Goal: Information Seeking & Learning: Check status

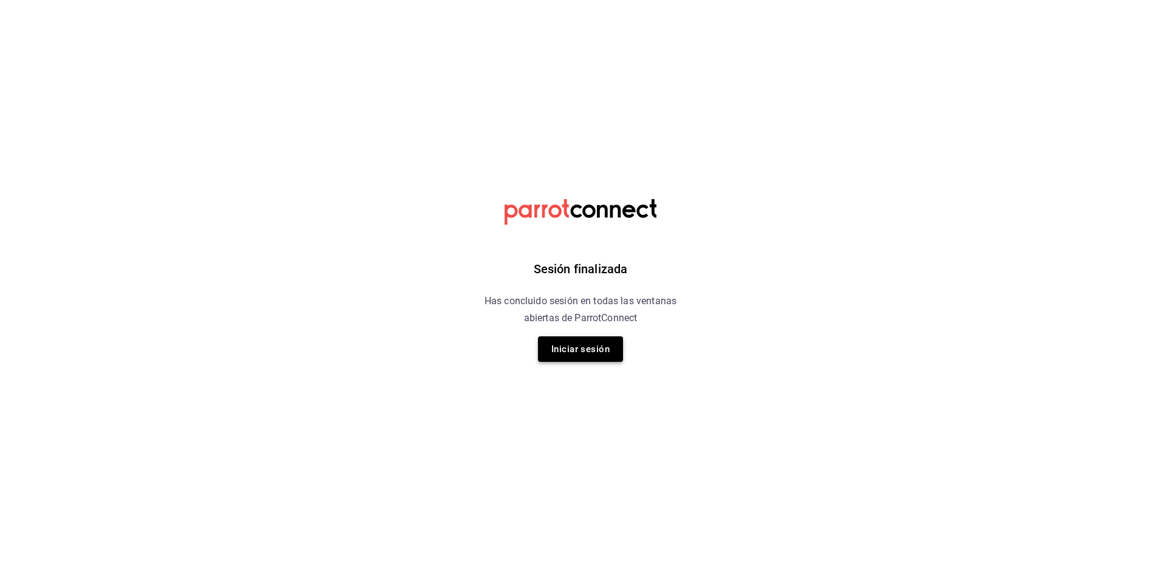
click at [590, 355] on button "Iniciar sesión" at bounding box center [580, 349] width 85 height 26
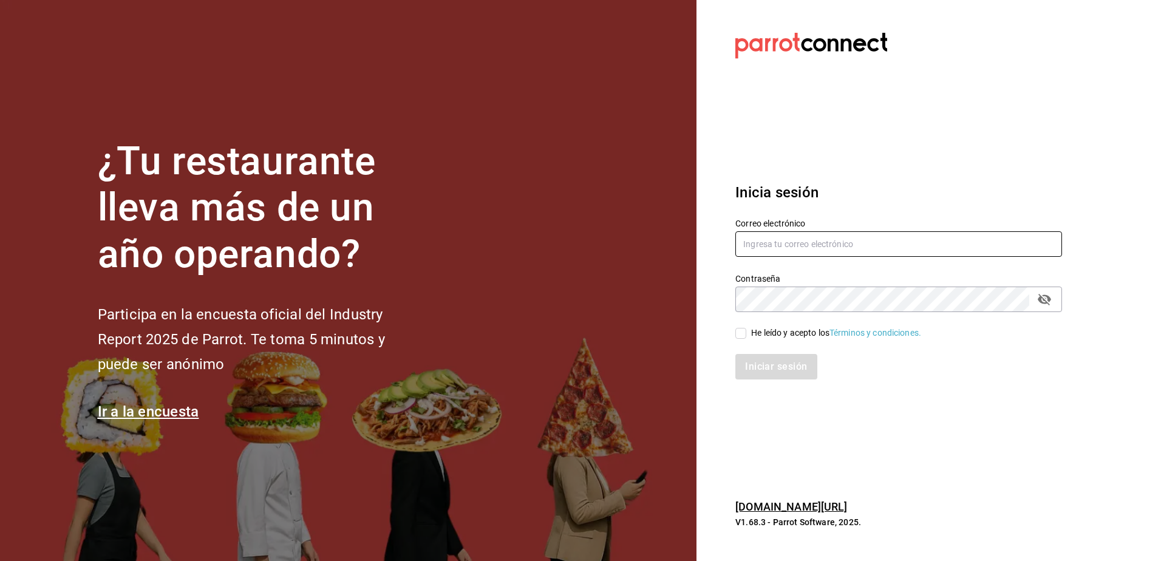
type input "[EMAIL_ADDRESS][DOMAIN_NAME]"
click at [741, 332] on input "He leído y acepto los Términos y condiciones." at bounding box center [740, 333] width 11 height 11
checkbox input "true"
click at [739, 373] on button "Iniciar sesión" at bounding box center [776, 367] width 83 height 26
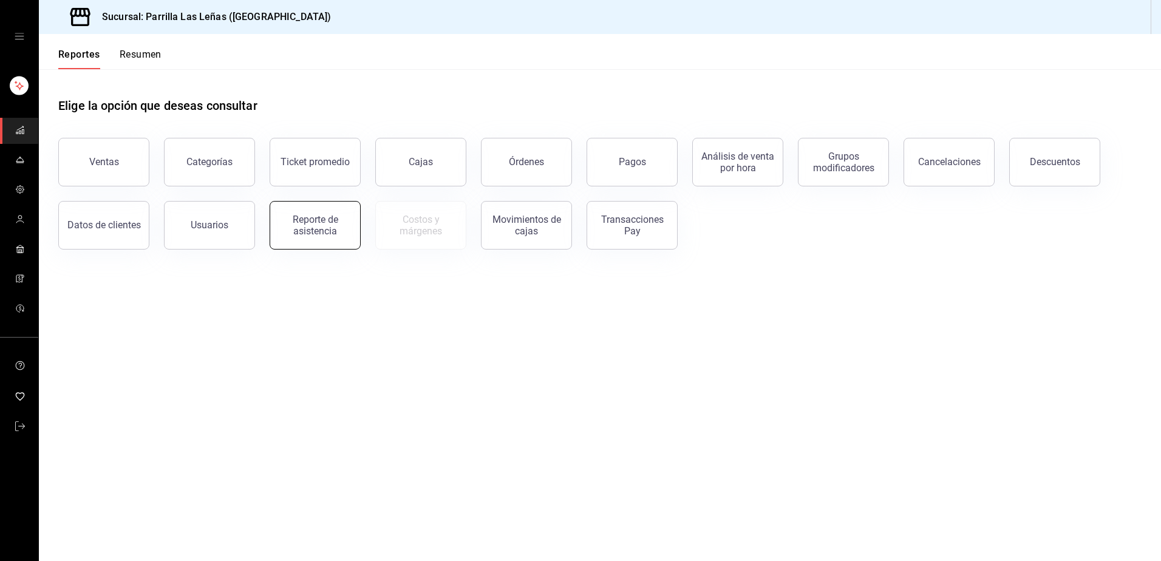
click at [311, 219] on div "Reporte de asistencia" at bounding box center [315, 225] width 75 height 23
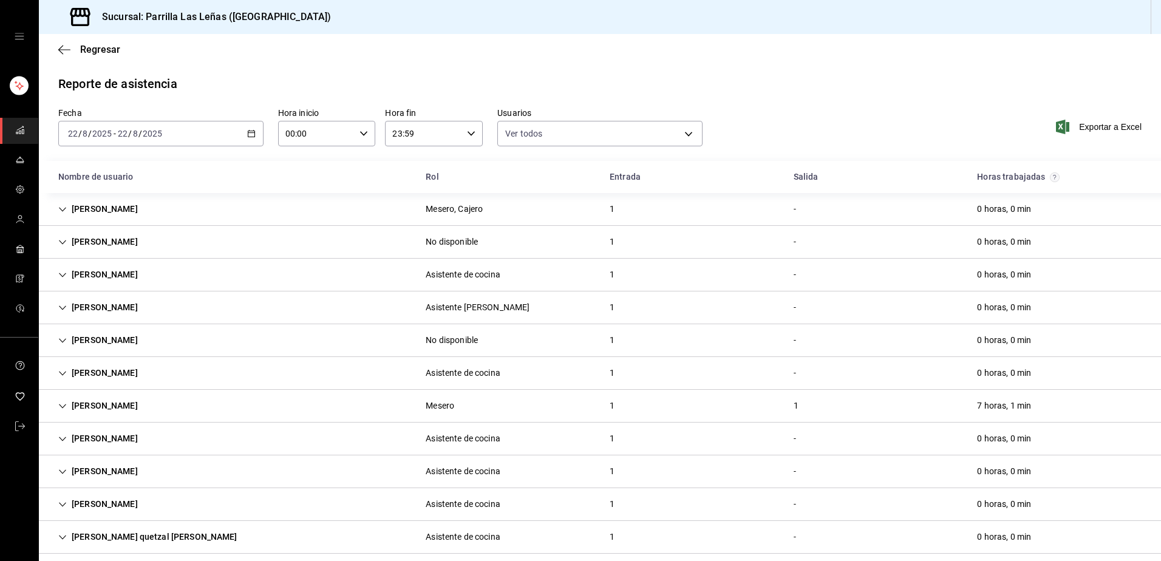
click at [253, 140] on div "2025-08-22 22 / 8 / 2025 - 2025-08-22 22 / 8 / 2025" at bounding box center [160, 134] width 205 height 26
click at [106, 309] on span "Rango de fechas" at bounding box center [116, 307] width 94 height 13
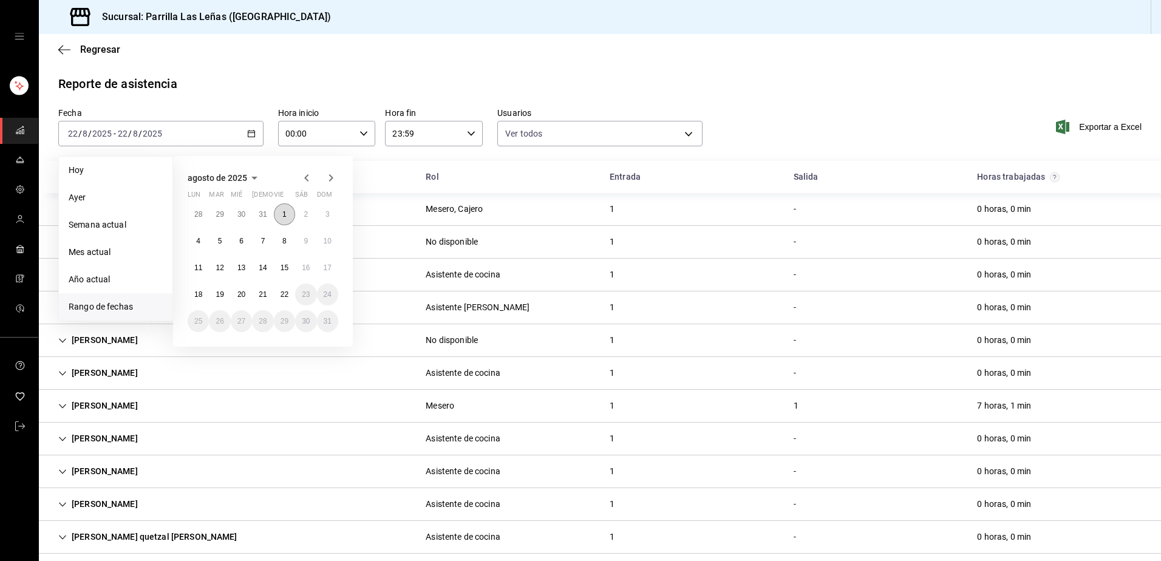
click at [285, 216] on abbr "1" at bounding box center [284, 214] width 4 height 9
click at [281, 265] on abbr "15" at bounding box center [285, 268] width 8 height 9
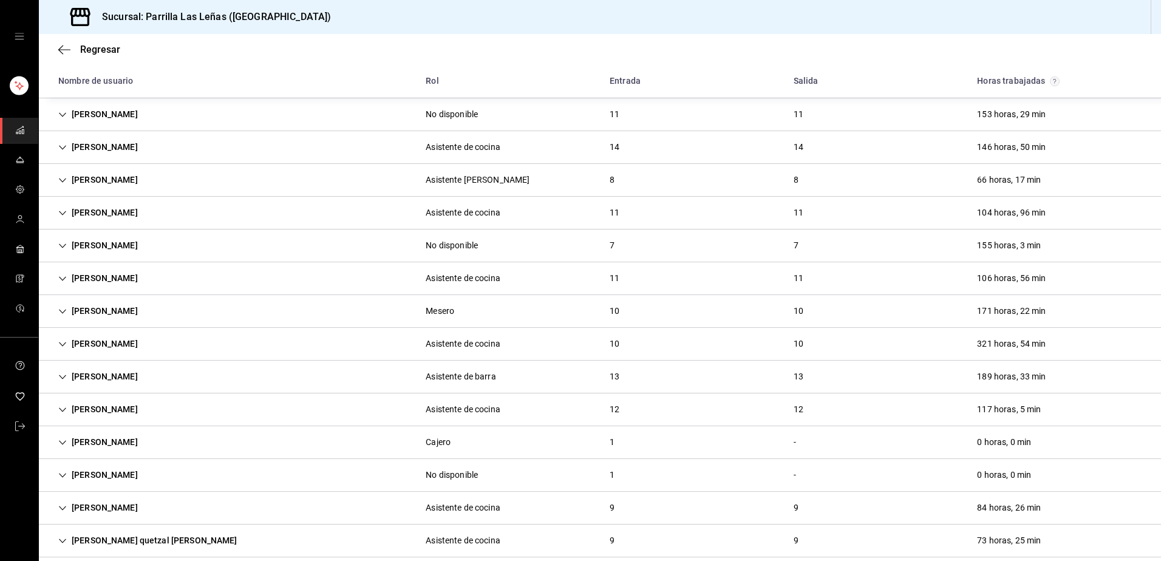
scroll to position [275, 0]
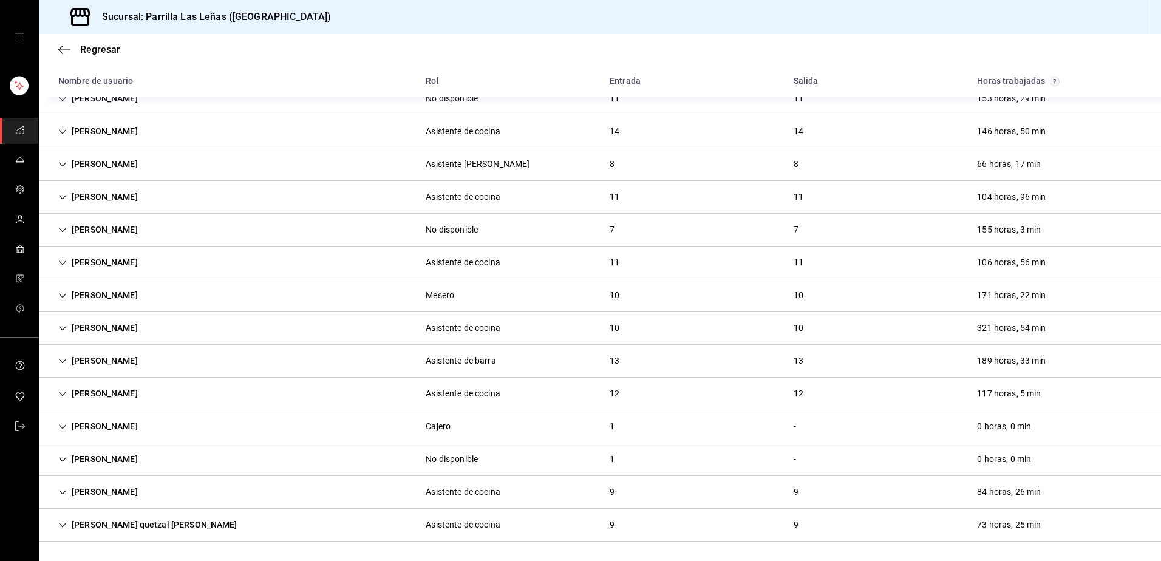
click at [686, 174] on div "Marilu Salgado Ochoa Asistente de parrilla 8 8 66 horas, 17 min" at bounding box center [600, 164] width 1122 height 33
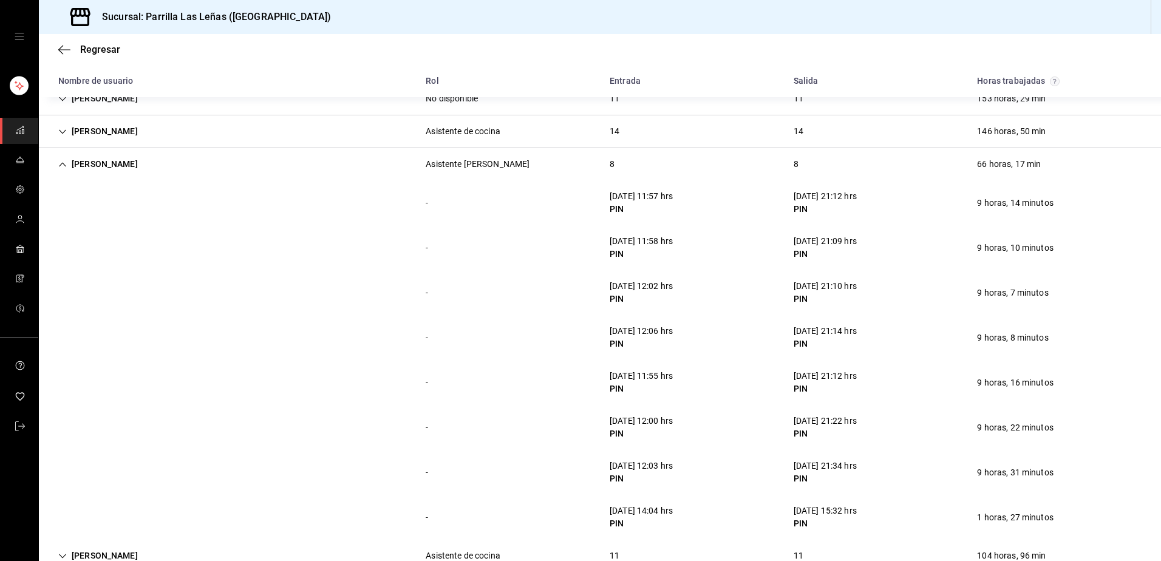
click at [391, 266] on div "- 7/08/25 11:58 hrs PIN 7/08/25 21:09 hrs PIN 9 horas, 10 minutos" at bounding box center [600, 247] width 1122 height 45
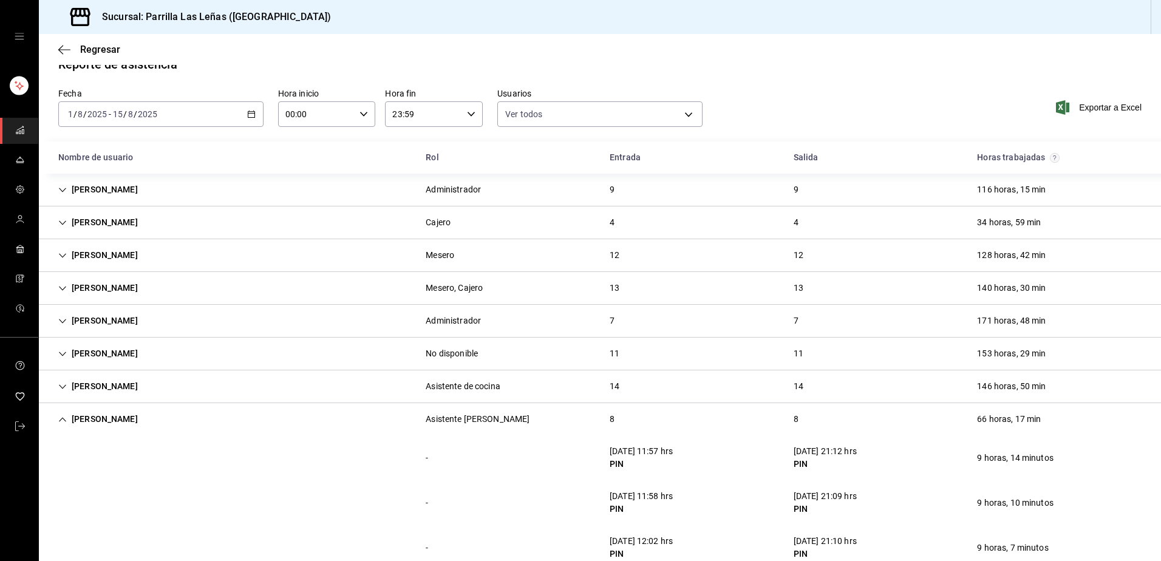
scroll to position [0, 0]
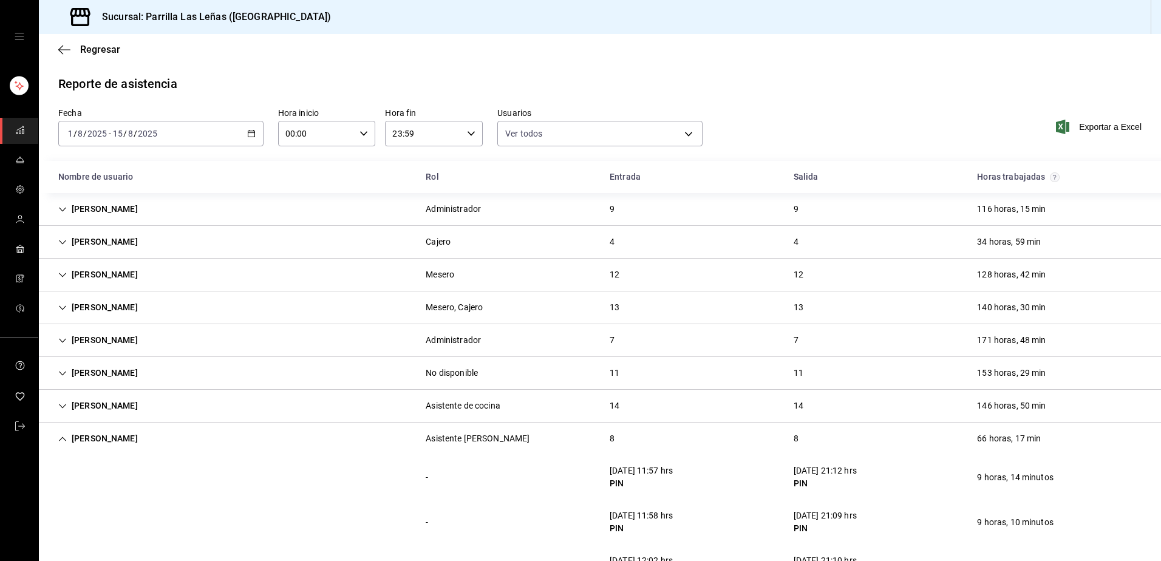
click at [249, 131] on icon "button" at bounding box center [251, 133] width 9 height 9
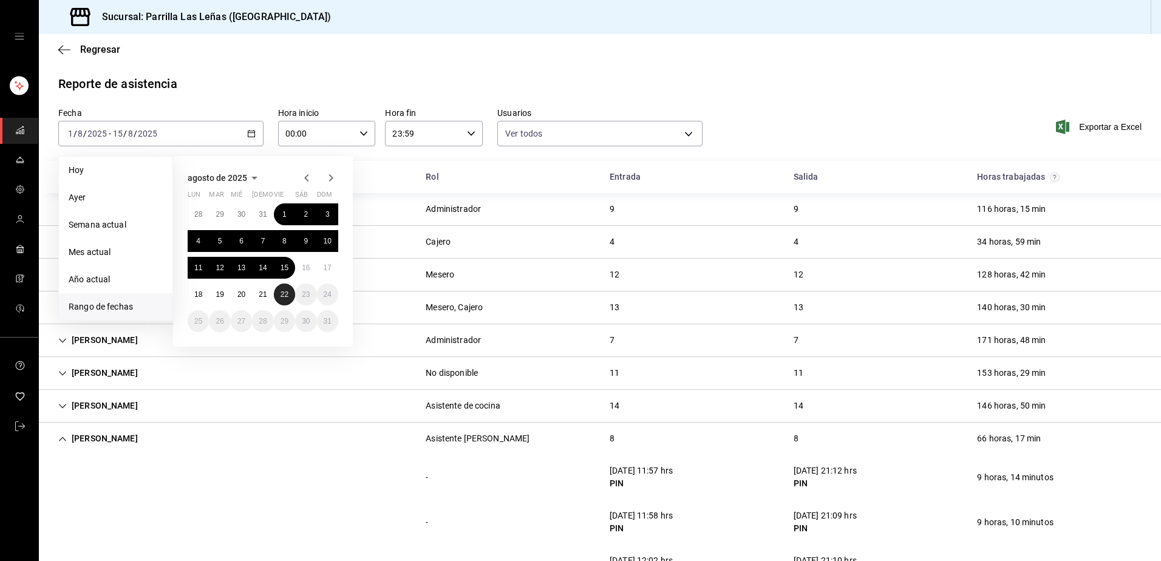
click at [283, 296] on abbr "22" at bounding box center [285, 294] width 8 height 9
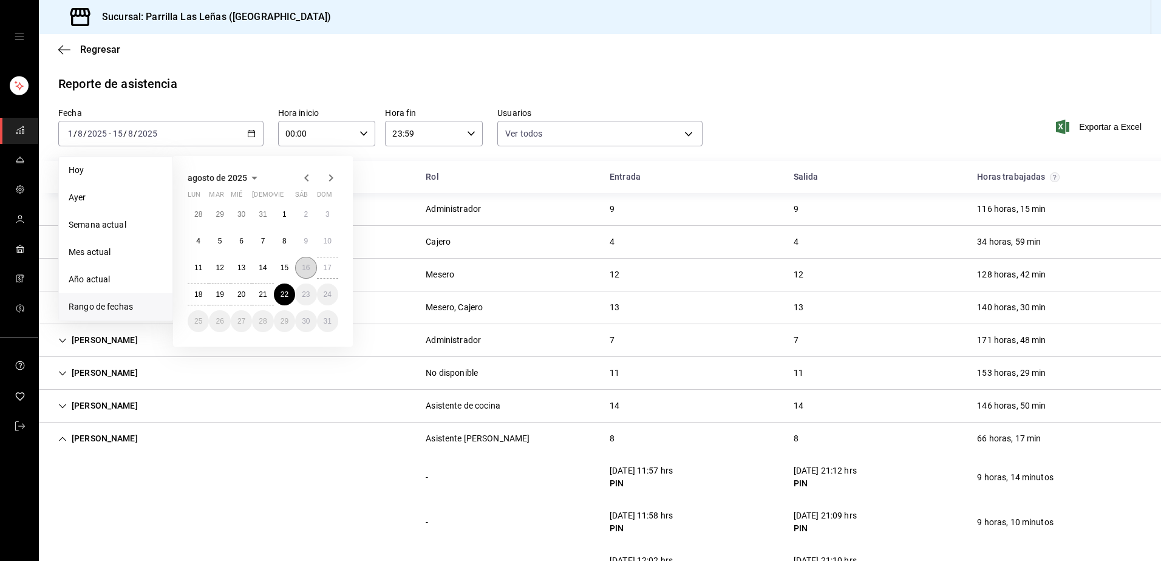
click at [302, 270] on abbr "16" at bounding box center [306, 268] width 8 height 9
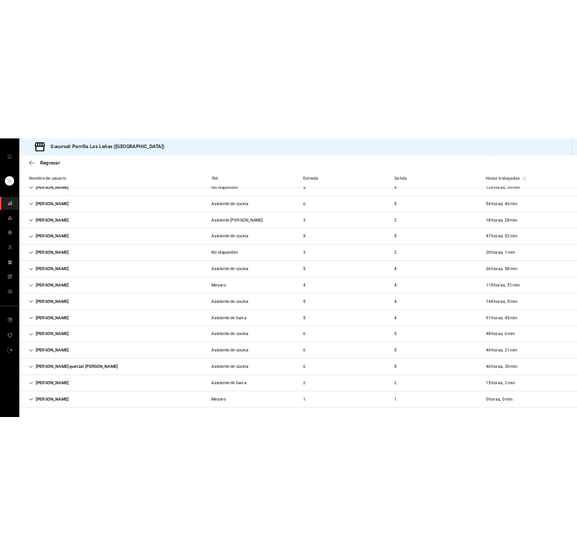
scroll to position [181, 0]
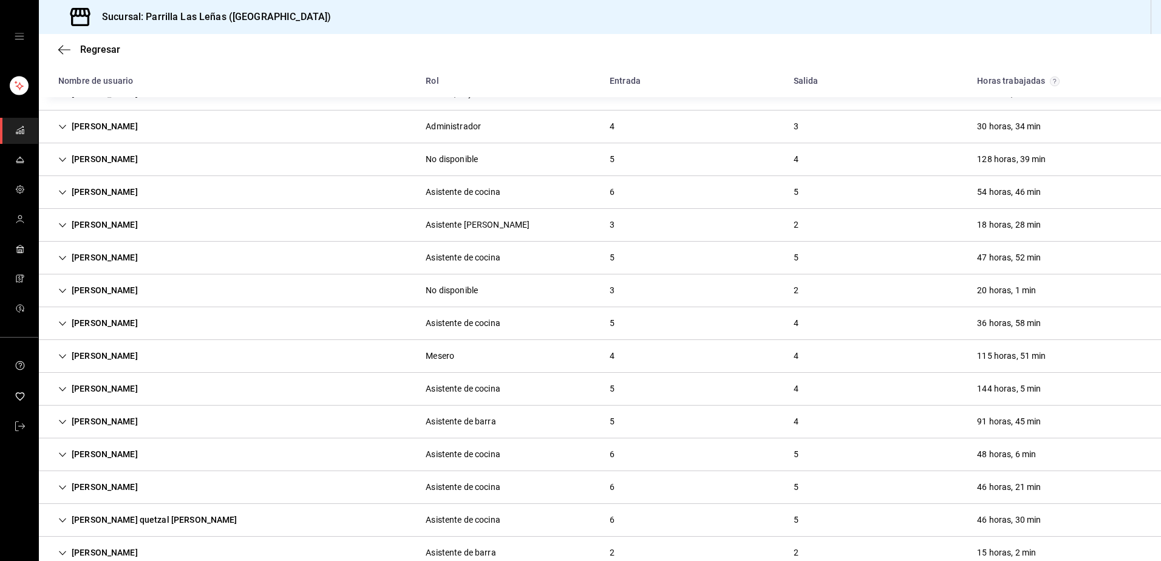
click at [58, 229] on icon "Cell" at bounding box center [62, 225] width 9 height 9
